Goal: Information Seeking & Learning: Learn about a topic

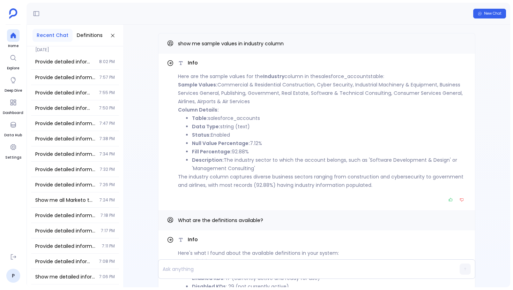
scroll to position [1208, 0]
click at [68, 161] on div "Provide detailed information for every column in the marketo_program_membership…" at bounding box center [75, 153] width 88 height 15
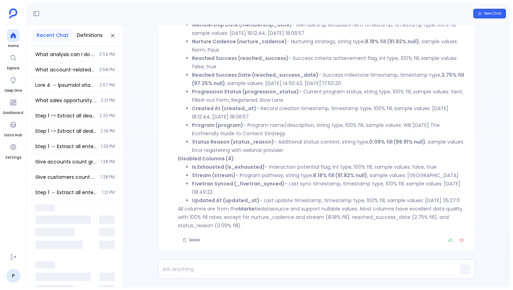
scroll to position [4713, 0]
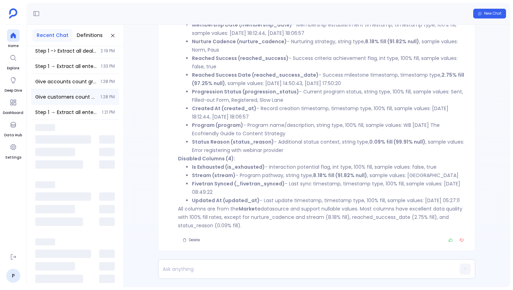
click at [77, 91] on div "Give customers count group by account category 1:28 PM" at bounding box center [75, 96] width 88 height 15
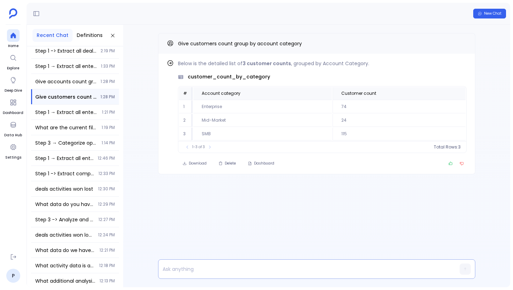
click at [209, 269] on p at bounding box center [302, 269] width 289 height 10
click at [446, 65] on span "Find out how" at bounding box center [441, 65] width 27 height 6
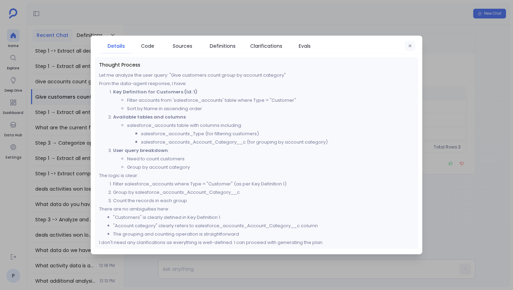
click at [412, 48] on button "button" at bounding box center [409, 46] width 10 height 10
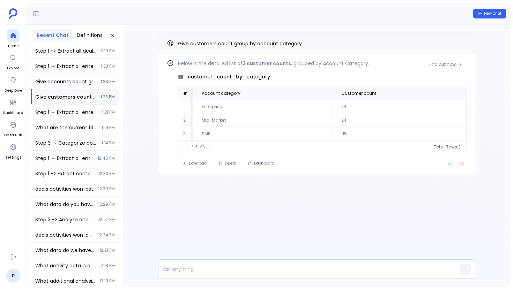
click at [239, 75] on span "customer_count_by_category" at bounding box center [229, 76] width 82 height 7
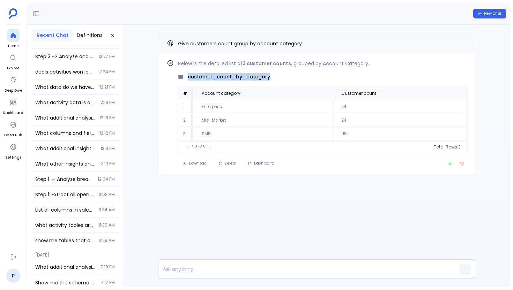
scroll to position [4913, 0]
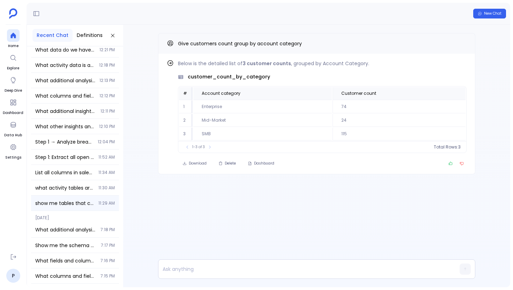
click at [100, 205] on span "11:29 AM" at bounding box center [106, 203] width 16 height 6
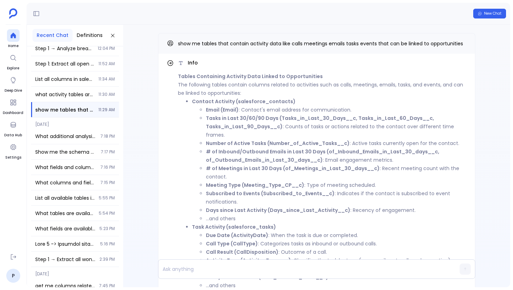
scroll to position [5104, 0]
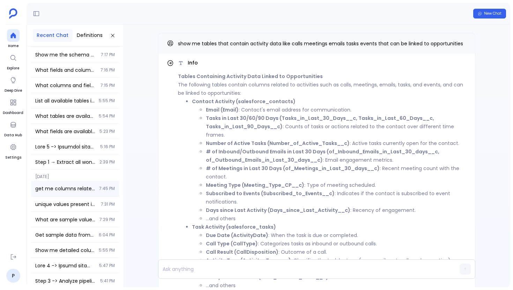
click at [87, 188] on span "get me columns related to customers" at bounding box center [65, 188] width 60 height 7
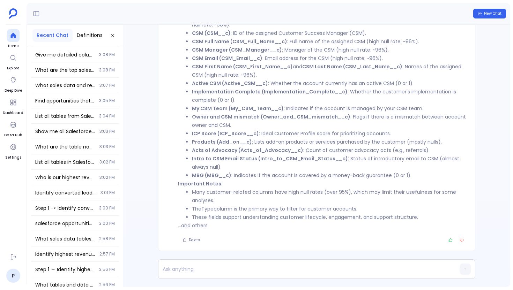
scroll to position [6379, 0]
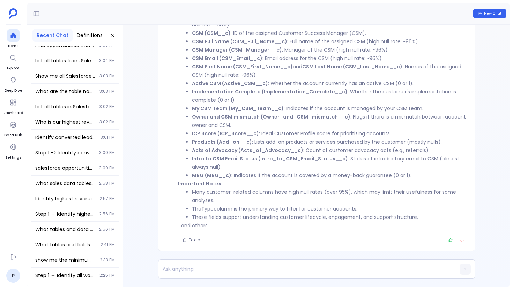
click at [64, 170] on span "salesforce opportunities revenue fields" at bounding box center [65, 168] width 60 height 7
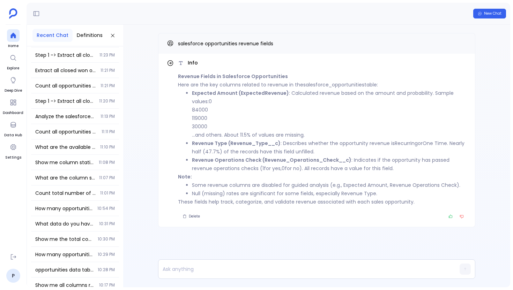
scroll to position [7132, 0]
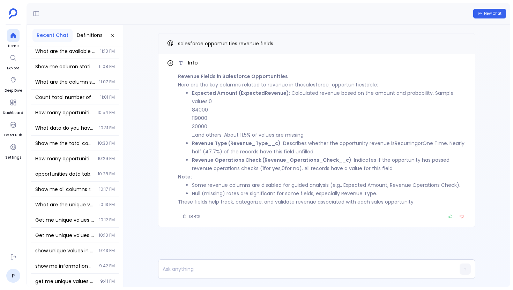
click at [87, 218] on span "Get me unique values present in type column of accounts table" at bounding box center [65, 220] width 60 height 7
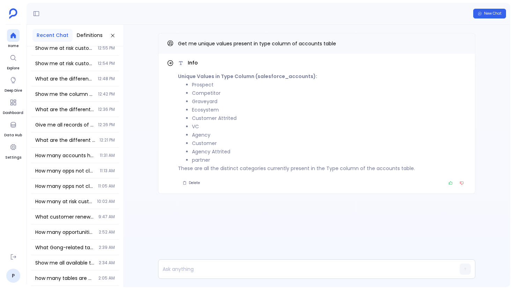
scroll to position [7490, 0]
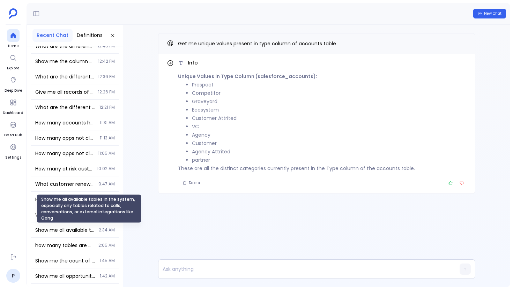
click at [74, 228] on span "Show me all available tables in the system, especially any tables related to ca…" at bounding box center [64, 230] width 59 height 7
